Goal: Task Accomplishment & Management: Manage account settings

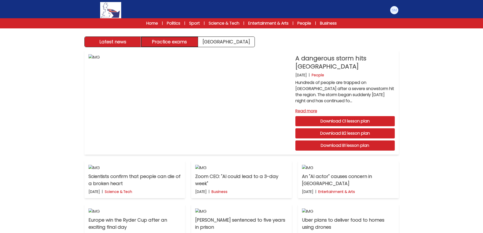
click at [168, 42] on button "Practice exams" at bounding box center [169, 42] width 57 height 10
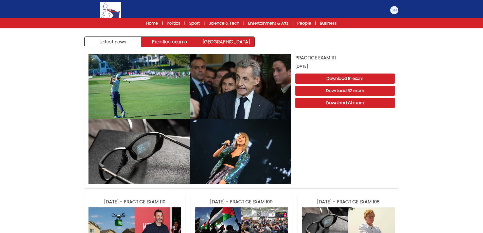
click at [218, 40] on link "[GEOGRAPHIC_DATA]" at bounding box center [226, 42] width 57 height 10
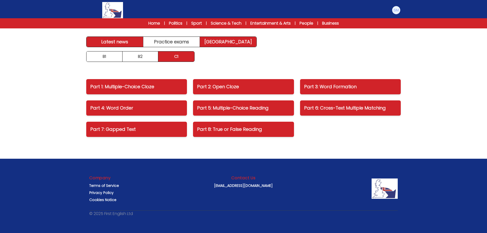
click at [121, 41] on link "Latest news" at bounding box center [115, 42] width 57 height 10
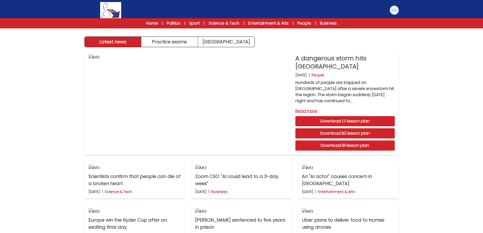
click at [396, 8] on img at bounding box center [395, 10] width 8 height 8
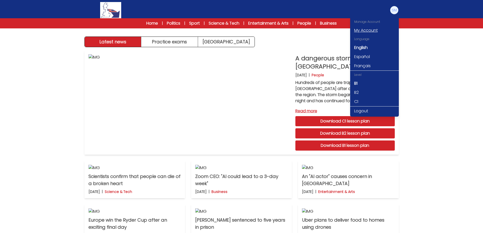
click at [374, 27] on link "My Account" at bounding box center [374, 30] width 49 height 9
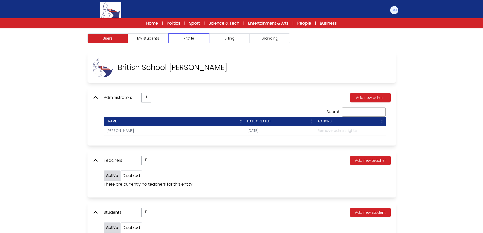
click at [191, 39] on button "Profile" at bounding box center [189, 39] width 41 height 10
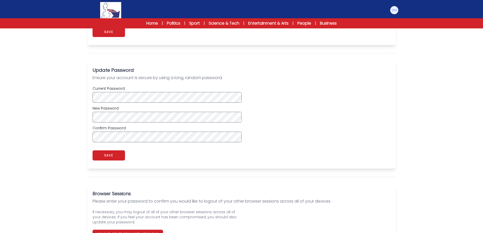
scroll to position [254, 0]
click at [119, 156] on button "SAVE" at bounding box center [109, 155] width 32 height 10
click at [151, 21] on link "Home" at bounding box center [152, 23] width 12 height 6
